Goal: Task Accomplishment & Management: Use online tool/utility

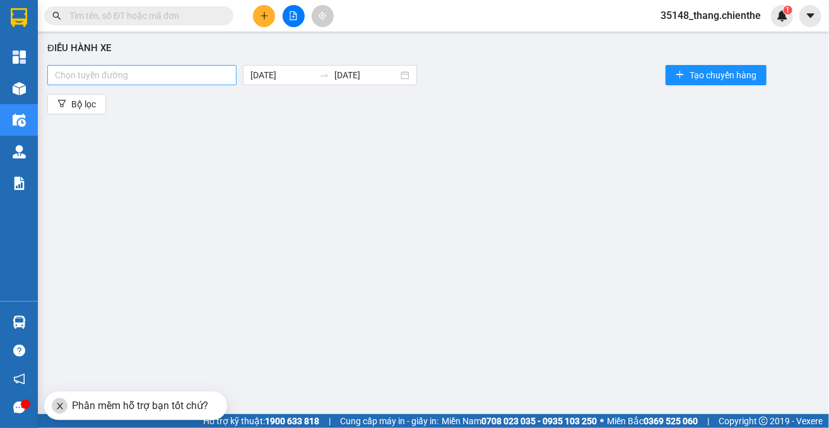
click at [147, 76] on div at bounding box center [142, 75] width 183 height 15
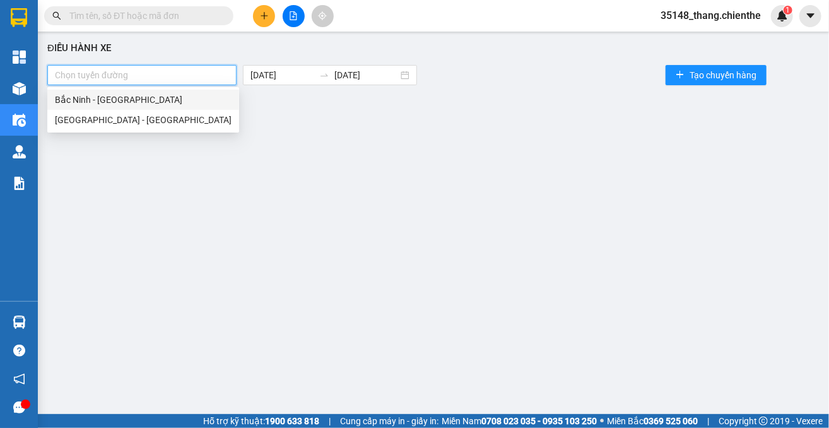
drag, startPoint x: 141, startPoint y: 94, endPoint x: 148, endPoint y: 94, distance: 6.9
click at [141, 94] on div "Bắc Ninh - Hồ Chí Minh" at bounding box center [143, 100] width 177 height 14
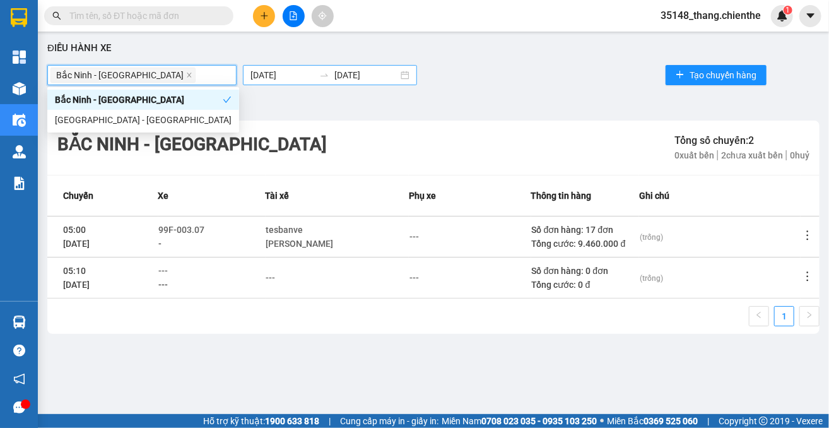
click at [257, 78] on input "15/10/2025" at bounding box center [283, 75] width 64 height 14
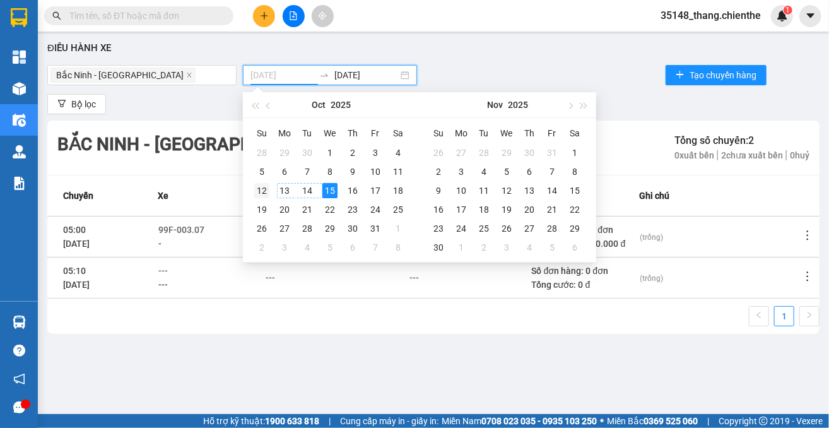
type input "12/10/2025"
click at [268, 191] on td "12" at bounding box center [262, 190] width 23 height 19
type input "15/10/2025"
click at [596, 69] on div "Bắc Ninh - Hồ Chí Minh 12/10/2025 15/10/2025 Tạo chuyến hàng" at bounding box center [433, 74] width 773 height 25
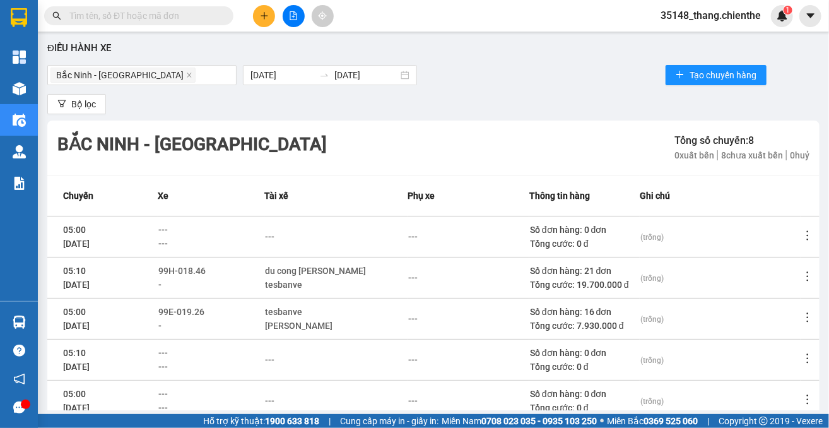
click at [802, 278] on icon "more" at bounding box center [808, 276] width 13 height 13
click at [807, 276] on icon "more" at bounding box center [808, 275] width 2 height 9
drag, startPoint x: 765, startPoint y: 328, endPoint x: 761, endPoint y: 319, distance: 9.9
click at [764, 328] on span "Xem phơi" at bounding box center [757, 331] width 37 height 10
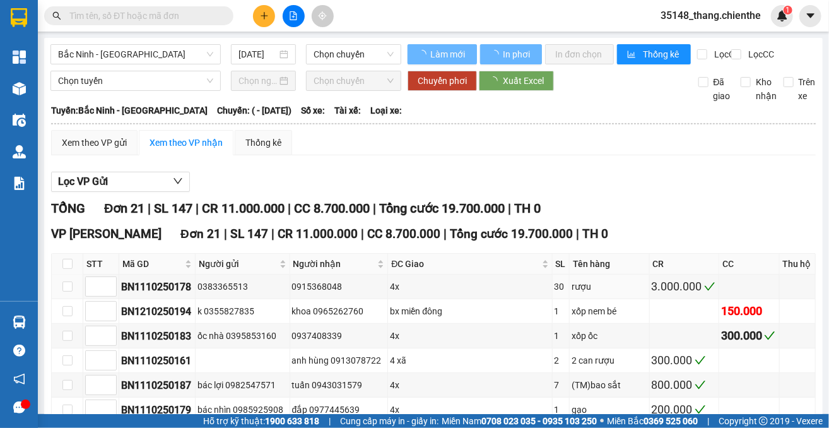
type input "12/10/2025"
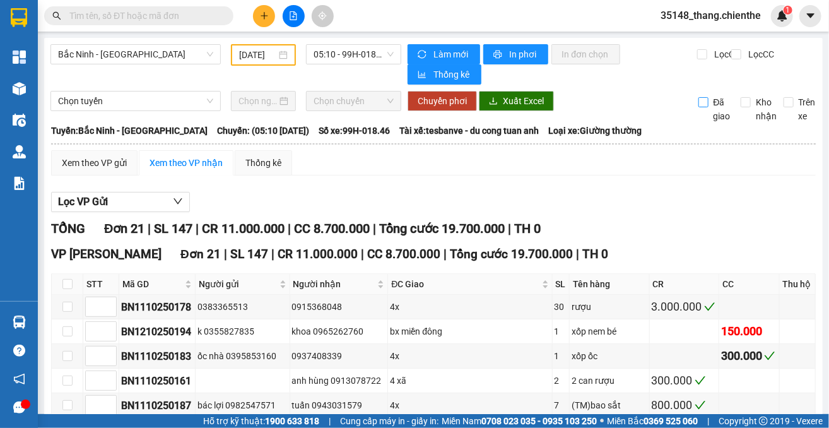
click at [699, 105] on input "Đã giao" at bounding box center [704, 102] width 10 height 10
checkbox input "true"
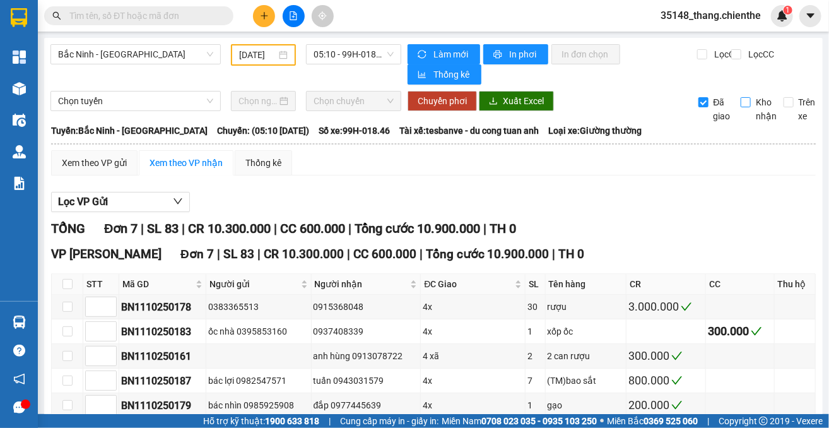
click at [741, 102] on input "Kho nhận" at bounding box center [746, 102] width 10 height 10
checkbox input "true"
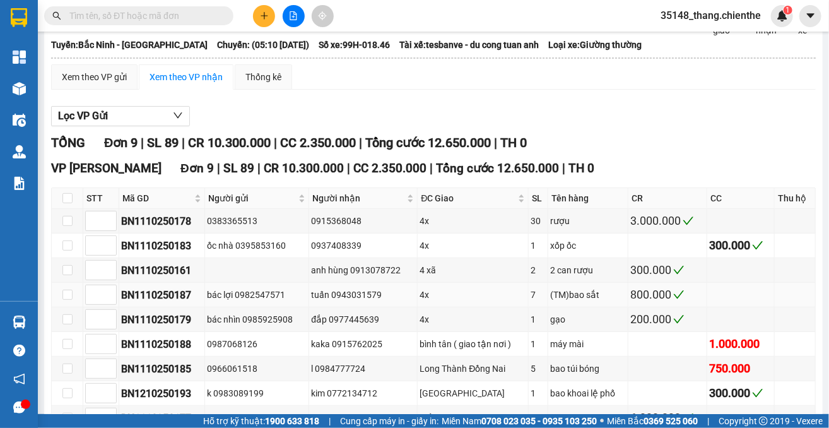
scroll to position [162, 0]
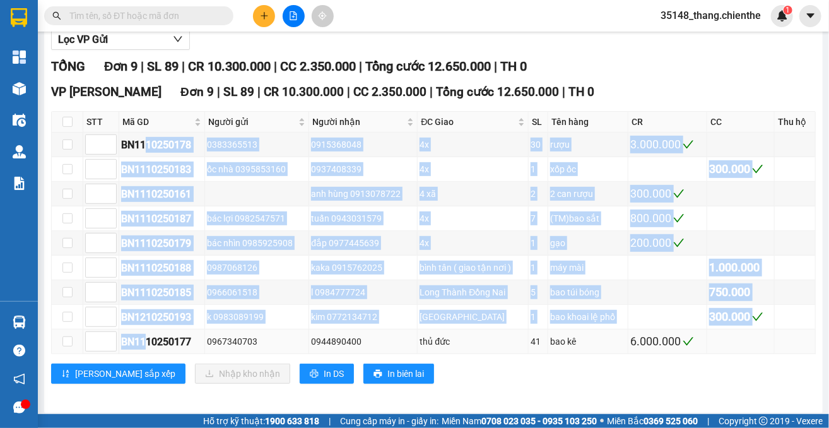
drag, startPoint x: 148, startPoint y: 138, endPoint x: 144, endPoint y: 331, distance: 193.2
click at [145, 344] on tbody "BN1110250178 0383365513 0915368048 4x 30 rượu 3.000.000 BN1110250183 ốc nhà 039…" at bounding box center [434, 244] width 764 height 222
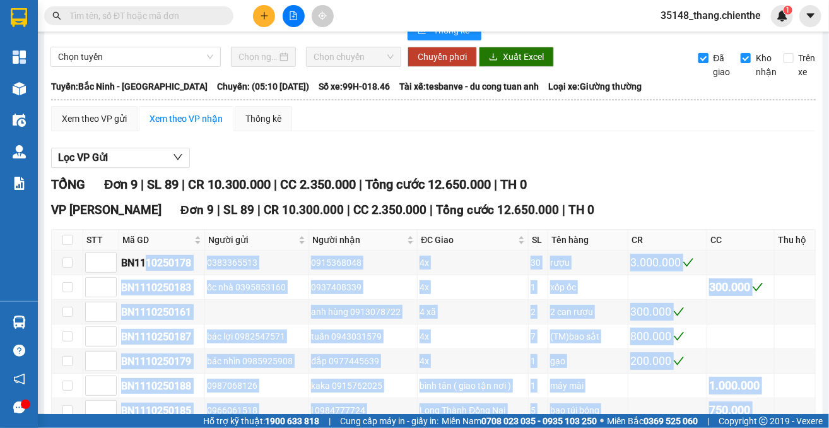
scroll to position [0, 0]
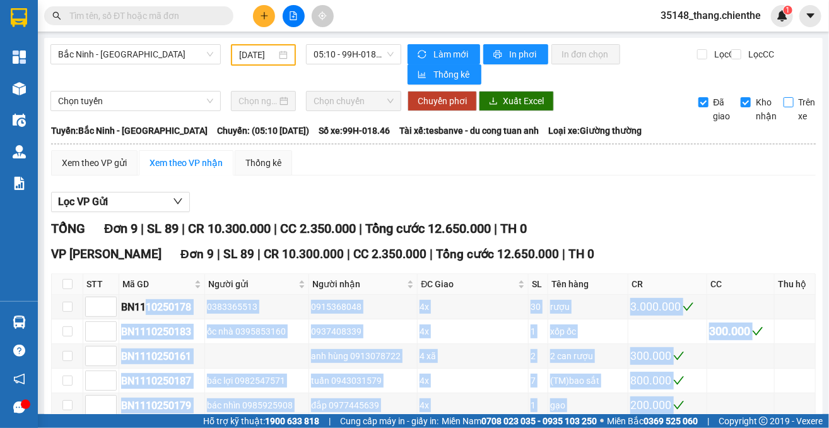
drag, startPoint x: 776, startPoint y: 102, endPoint x: 785, endPoint y: 98, distance: 9.4
click at [784, 102] on input "Trên xe" at bounding box center [789, 102] width 10 height 10
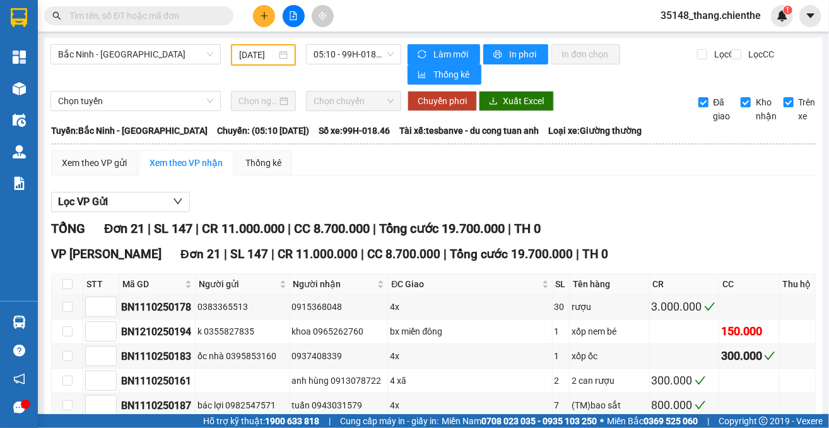
click at [703, 205] on div "Lọc VP Gửi" at bounding box center [433, 202] width 765 height 21
click at [784, 99] on input "Trên xe" at bounding box center [789, 102] width 10 height 10
checkbox input "false"
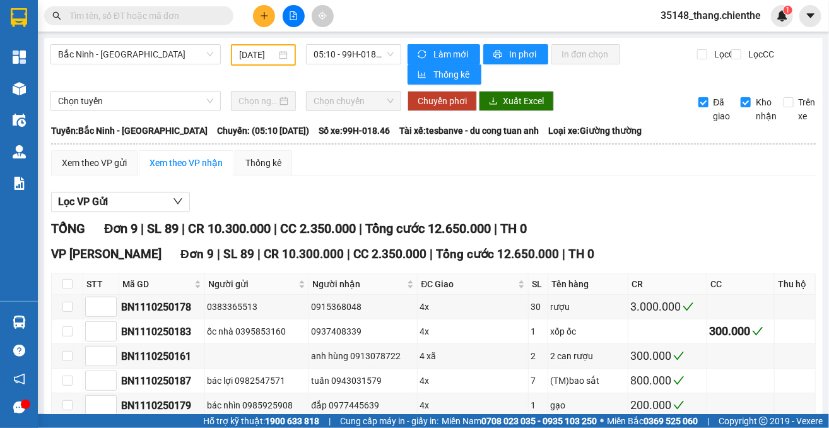
click at [732, 107] on div "Kho nhận" at bounding box center [753, 109] width 42 height 28
click at [741, 102] on input "Kho nhận" at bounding box center [746, 102] width 10 height 10
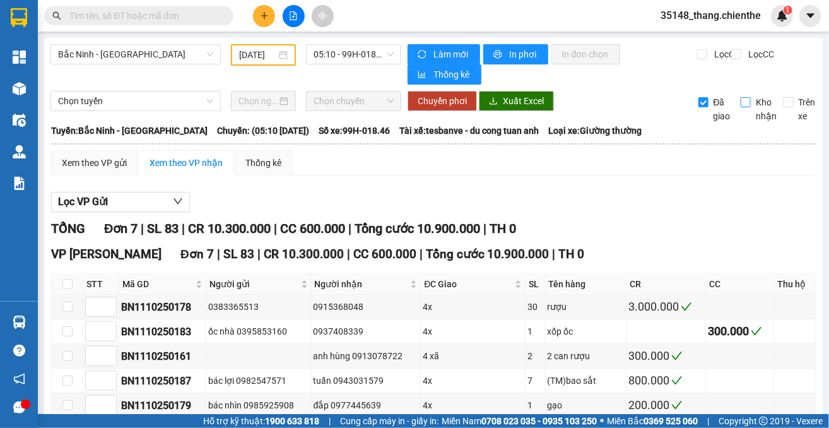
click at [741, 102] on input "Kho nhận" at bounding box center [746, 102] width 10 height 10
checkbox input "true"
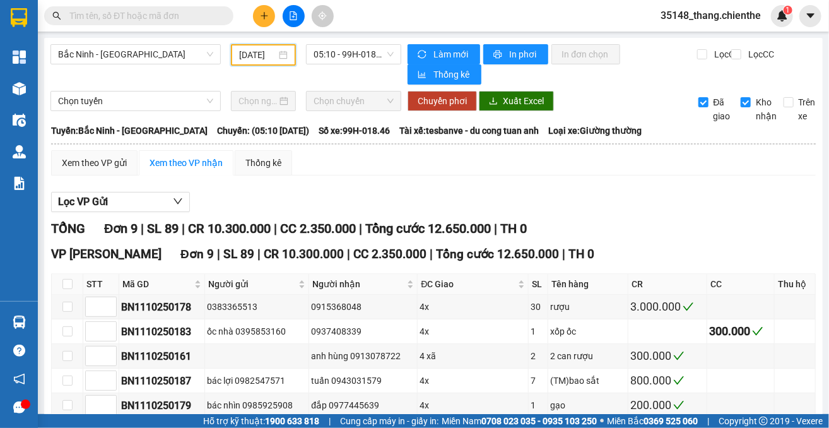
click at [242, 52] on input "12/10/2025" at bounding box center [257, 55] width 37 height 14
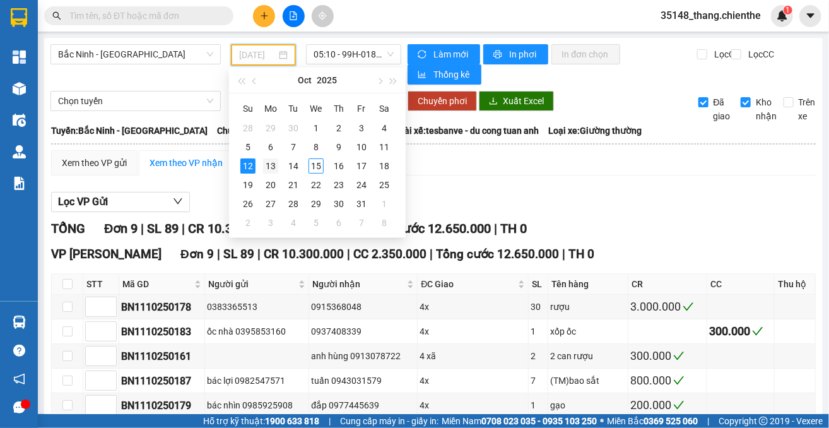
click at [273, 160] on div "13" at bounding box center [270, 165] width 15 height 15
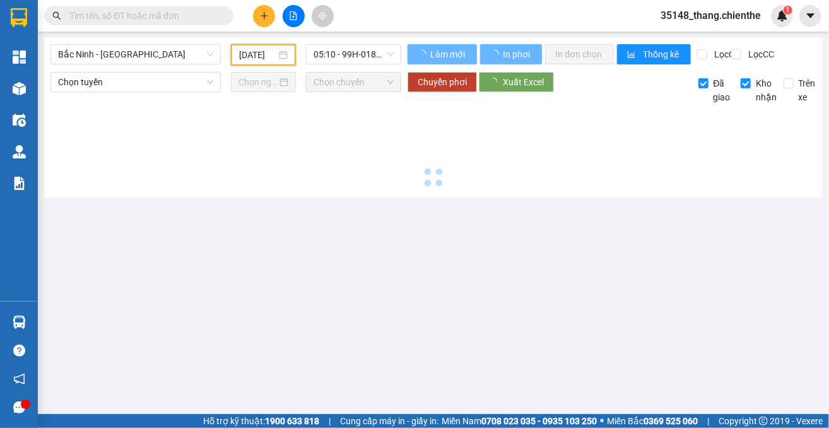
type input "13/10/2025"
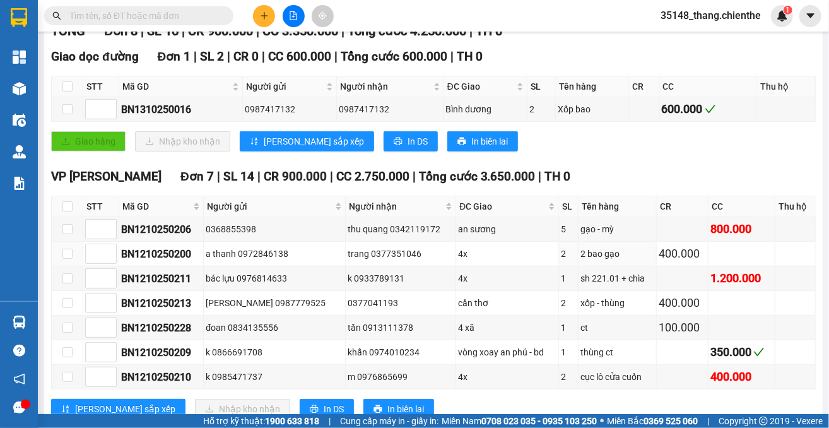
scroll to position [170, 0]
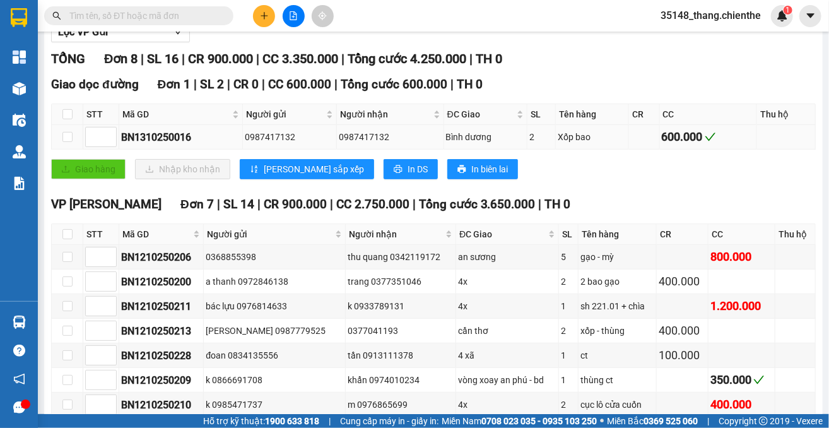
click at [198, 133] on div "BN1310250016" at bounding box center [180, 137] width 119 height 16
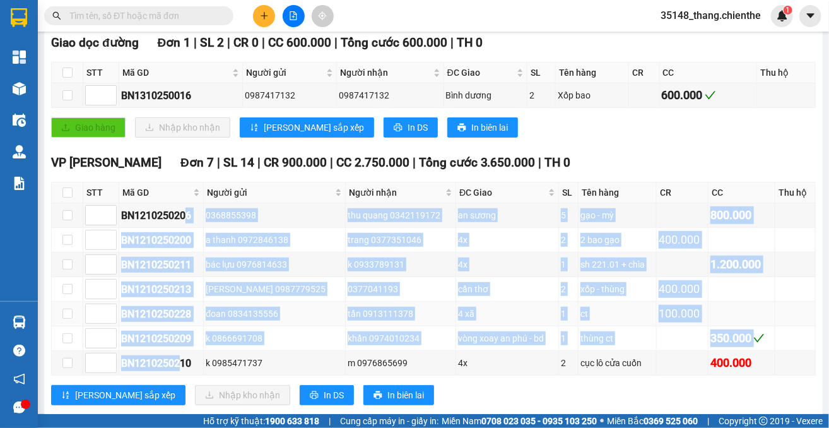
scroll to position [233, 0]
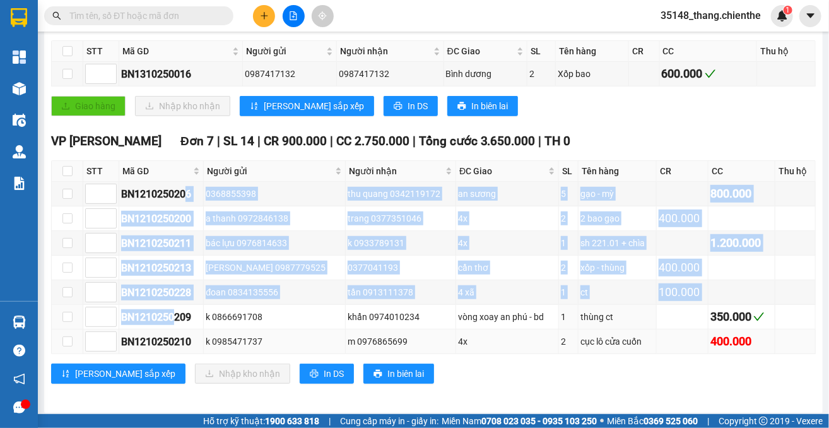
drag, startPoint x: 186, startPoint y: 263, endPoint x: 168, endPoint y: 336, distance: 75.9
click at [172, 331] on tbody "BN1210250206 0368855398 thu quang 0342119172 an sương 5 gạo - mỳ 800.000 BN1210…" at bounding box center [434, 268] width 764 height 172
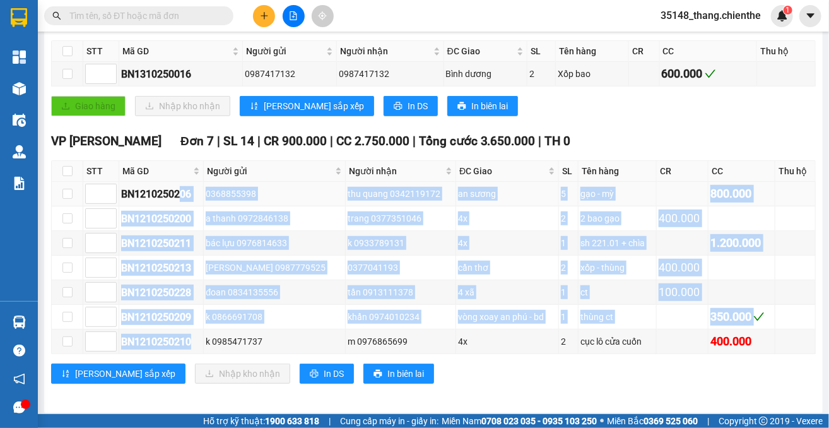
drag, startPoint x: 202, startPoint y: 336, endPoint x: 180, endPoint y: 191, distance: 147.5
click at [180, 191] on tbody "BN1210250206 0368855398 thu quang 0342119172 an sương 5 gạo - mỳ 800.000 BN1210…" at bounding box center [434, 268] width 764 height 172
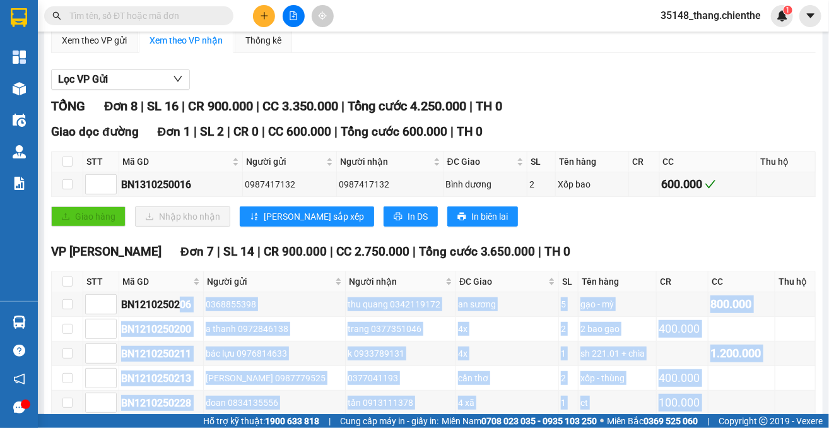
scroll to position [0, 0]
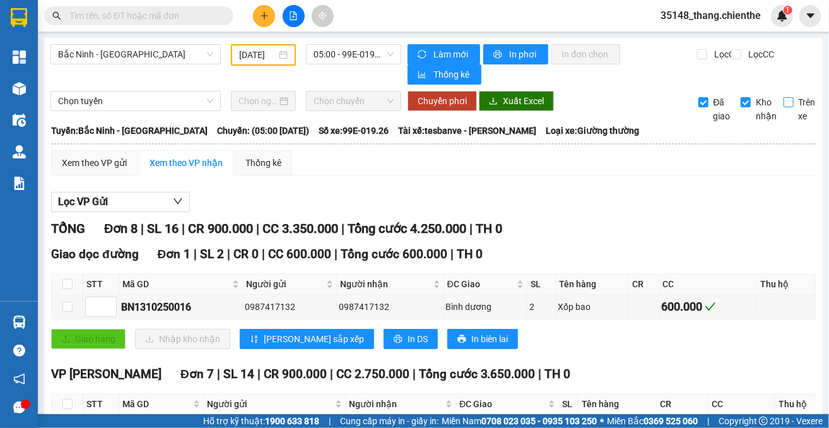
click at [784, 107] on label "Trên xe" at bounding box center [802, 109] width 37 height 28
click at [784, 107] on input "Trên xe" at bounding box center [789, 102] width 10 height 10
checkbox input "true"
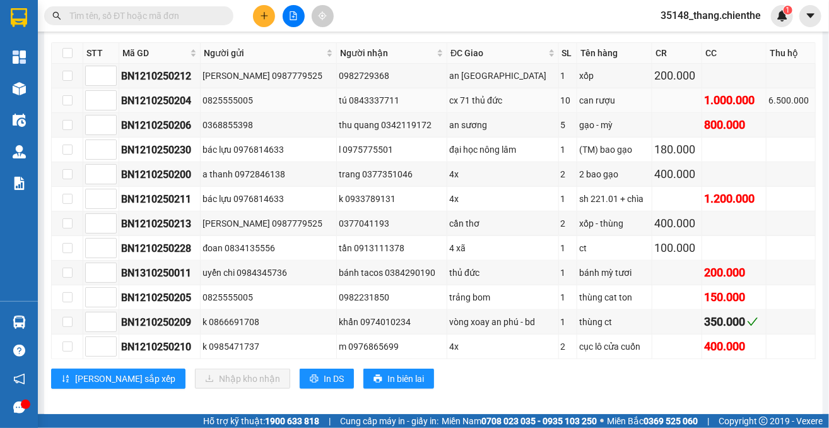
scroll to position [427, 0]
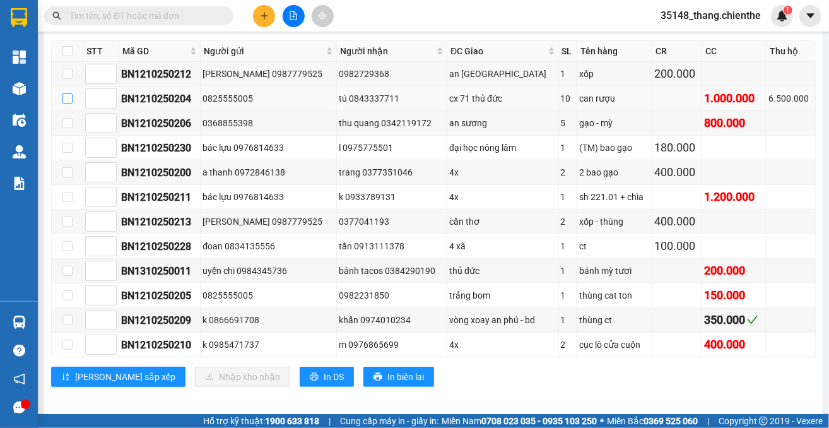
click at [66, 97] on input "checkbox" at bounding box center [67, 98] width 10 height 10
checkbox input "true"
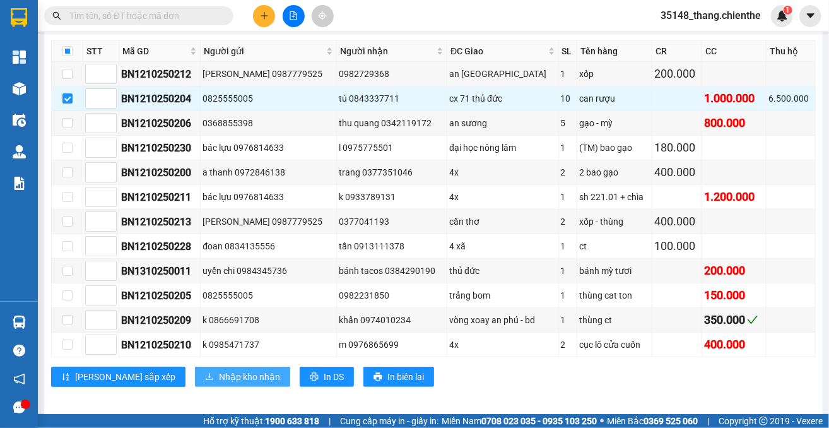
click at [219, 371] on span "Nhập kho nhận" at bounding box center [249, 377] width 61 height 14
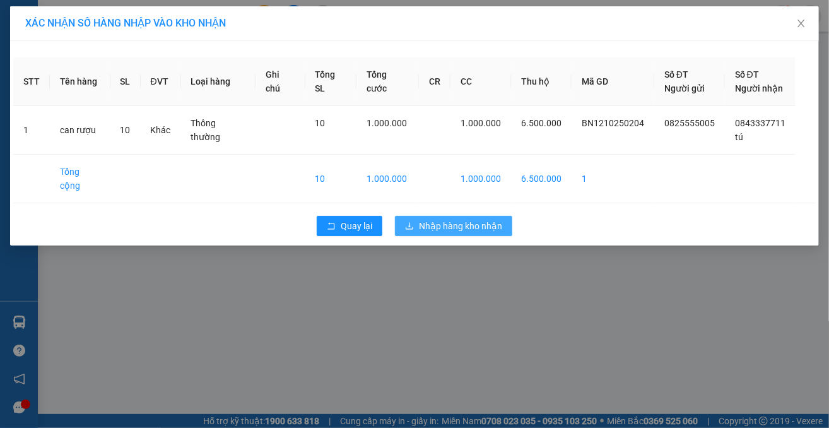
click at [459, 216] on button "Nhập hàng kho nhận" at bounding box center [453, 226] width 117 height 20
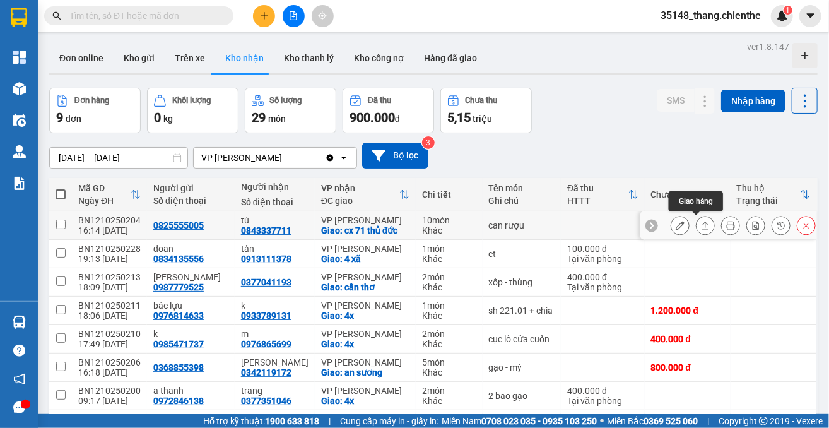
click at [701, 225] on icon at bounding box center [705, 225] width 9 height 9
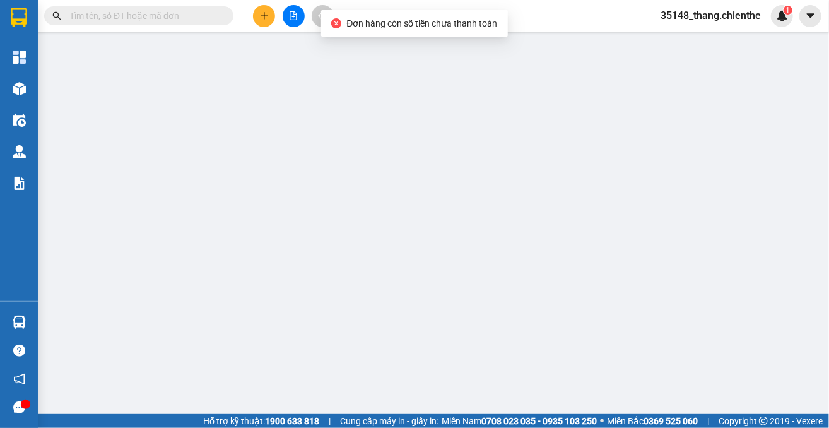
type input "0825555005"
type input "0843337711"
type input "tú"
type input "1.000.000"
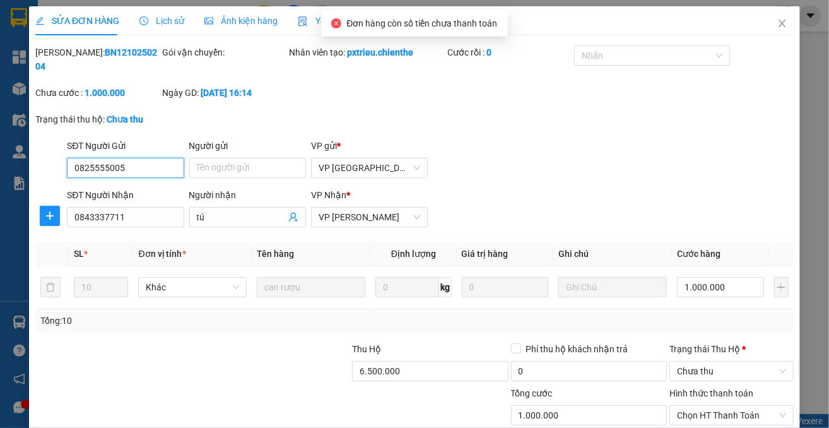
scroll to position [81, 0]
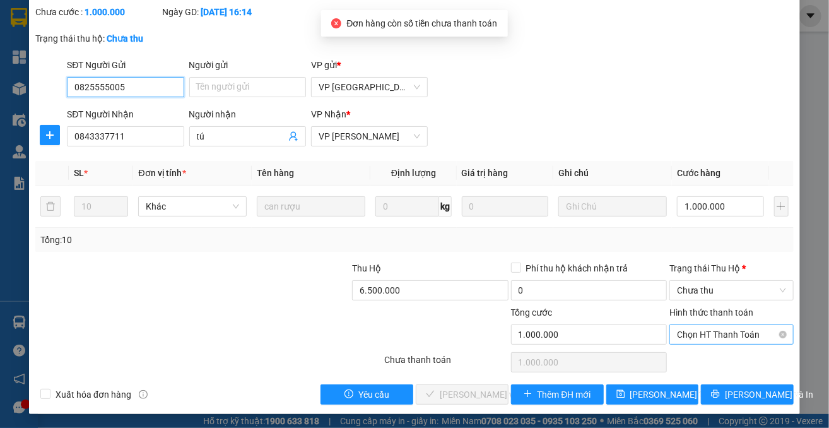
click at [702, 332] on span "Chọn HT Thanh Toán" at bounding box center [731, 334] width 109 height 19
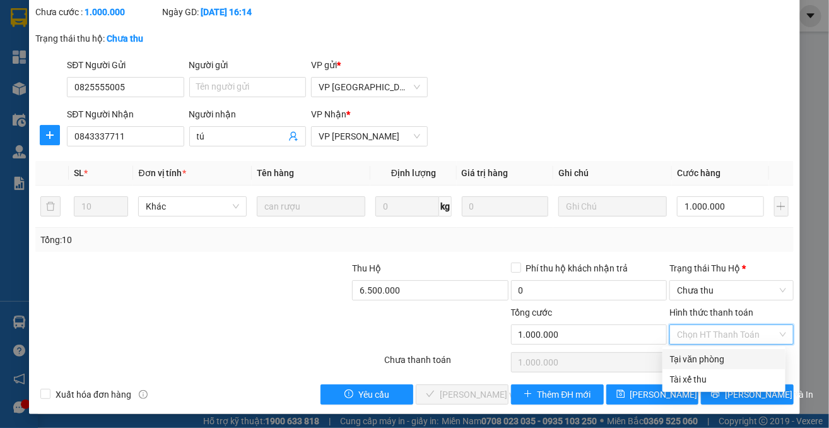
click at [699, 359] on div "Tại văn phòng" at bounding box center [724, 359] width 108 height 14
type input "0"
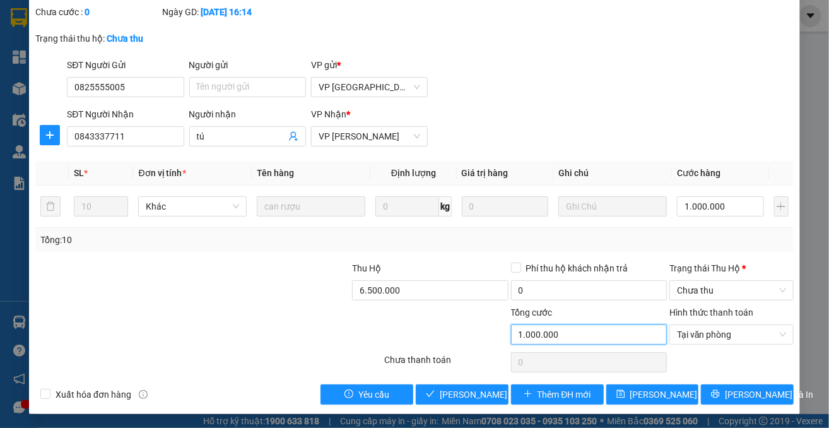
click at [574, 328] on input "1.000.000" at bounding box center [589, 334] width 156 height 20
click at [721, 281] on span "Chưa thu" at bounding box center [731, 290] width 109 height 19
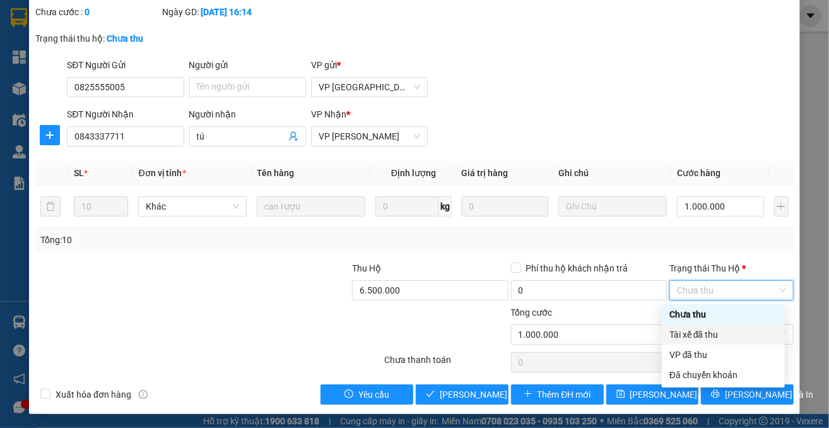
click at [710, 338] on div "Tài xế đã thu" at bounding box center [724, 335] width 108 height 14
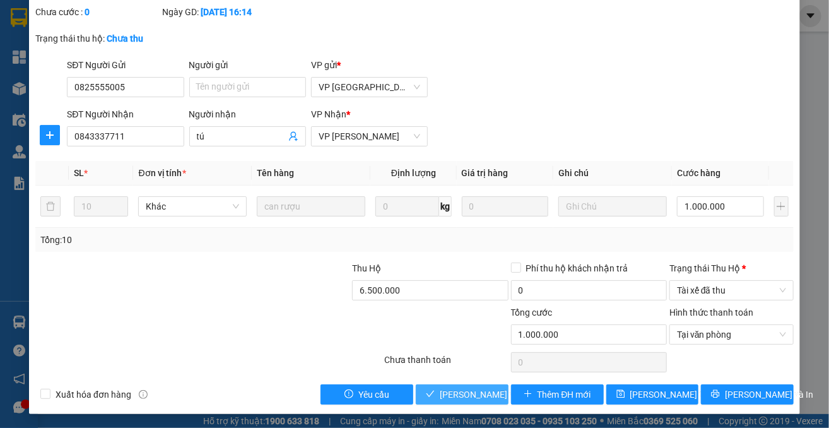
click at [485, 395] on span "[PERSON_NAME] và Giao hàng" at bounding box center [500, 395] width 121 height 14
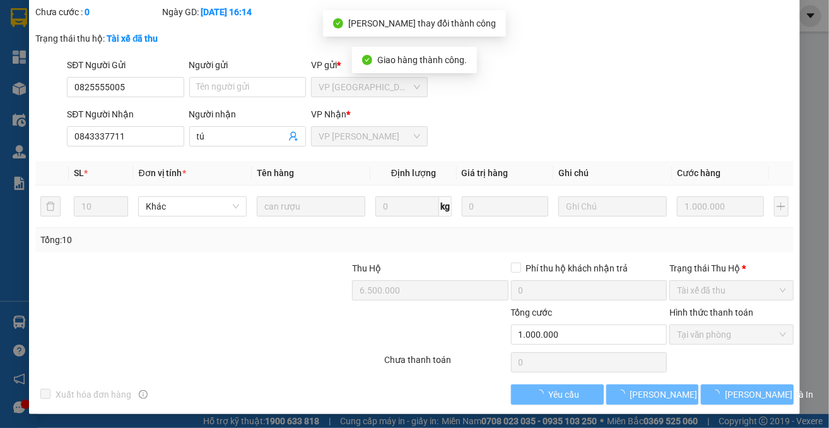
scroll to position [95, 0]
